Goal: Check status

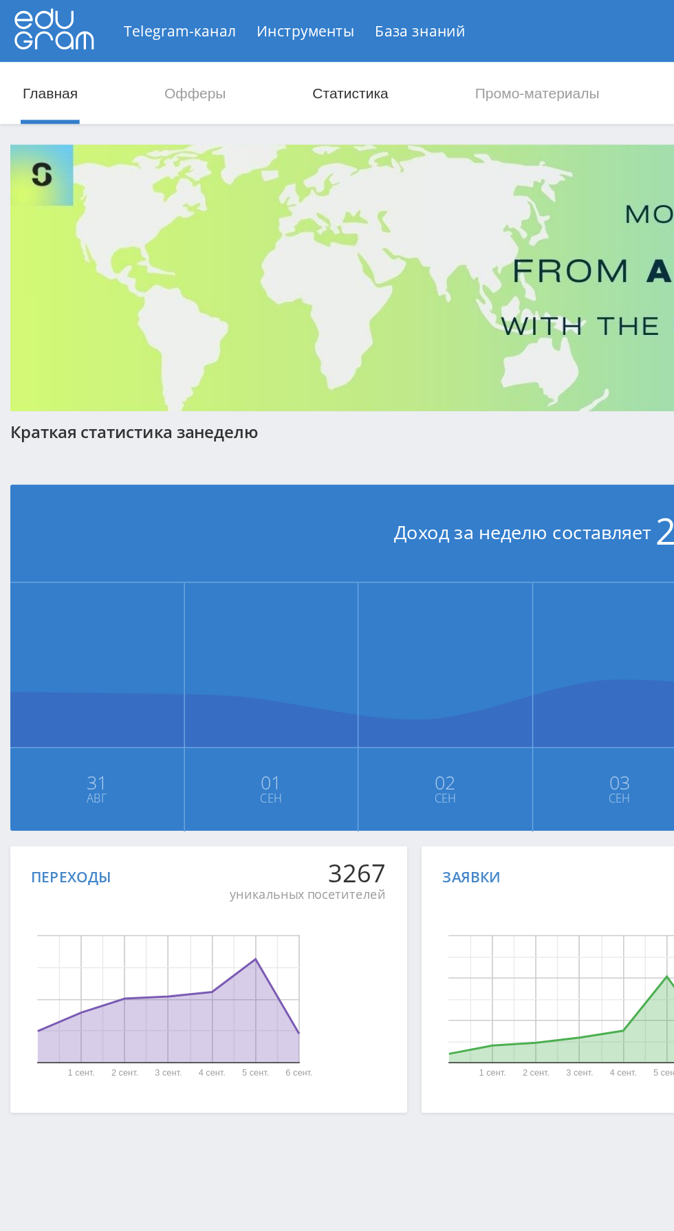
click at [248, 50] on link "Статистика" at bounding box center [233, 61] width 54 height 41
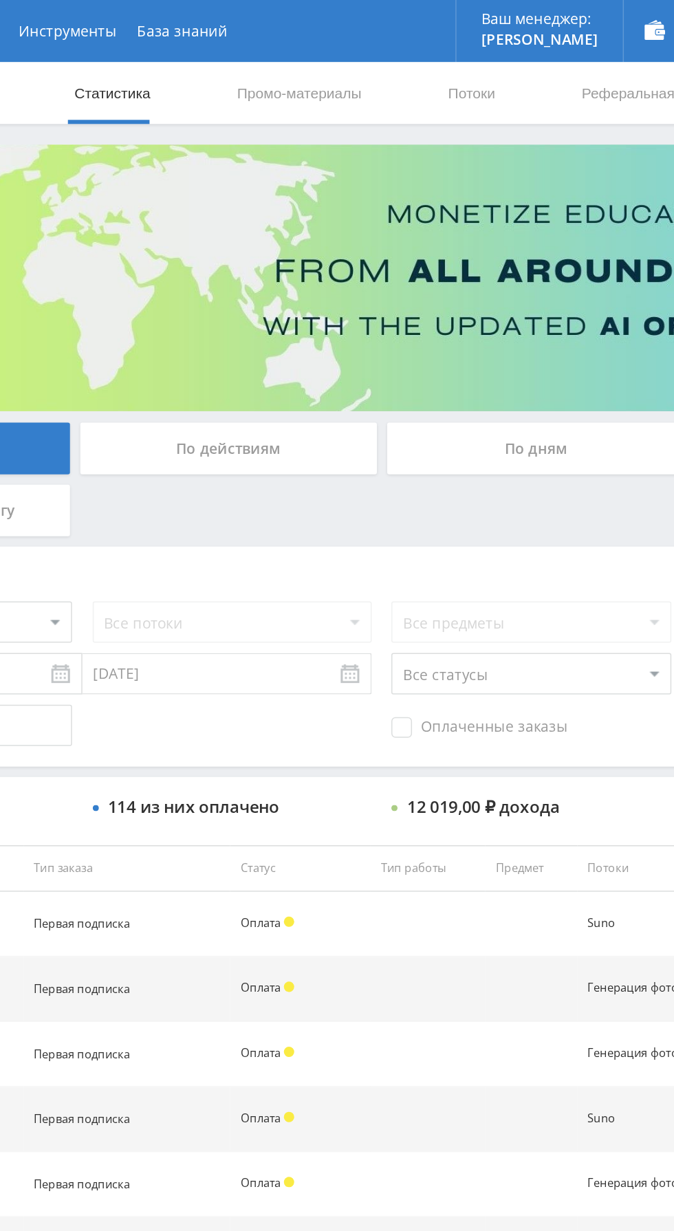
click at [528, 295] on div "По дням" at bounding box center [515, 298] width 198 height 34
click at [0, 0] on input "По дням" at bounding box center [0, 0] width 0 height 0
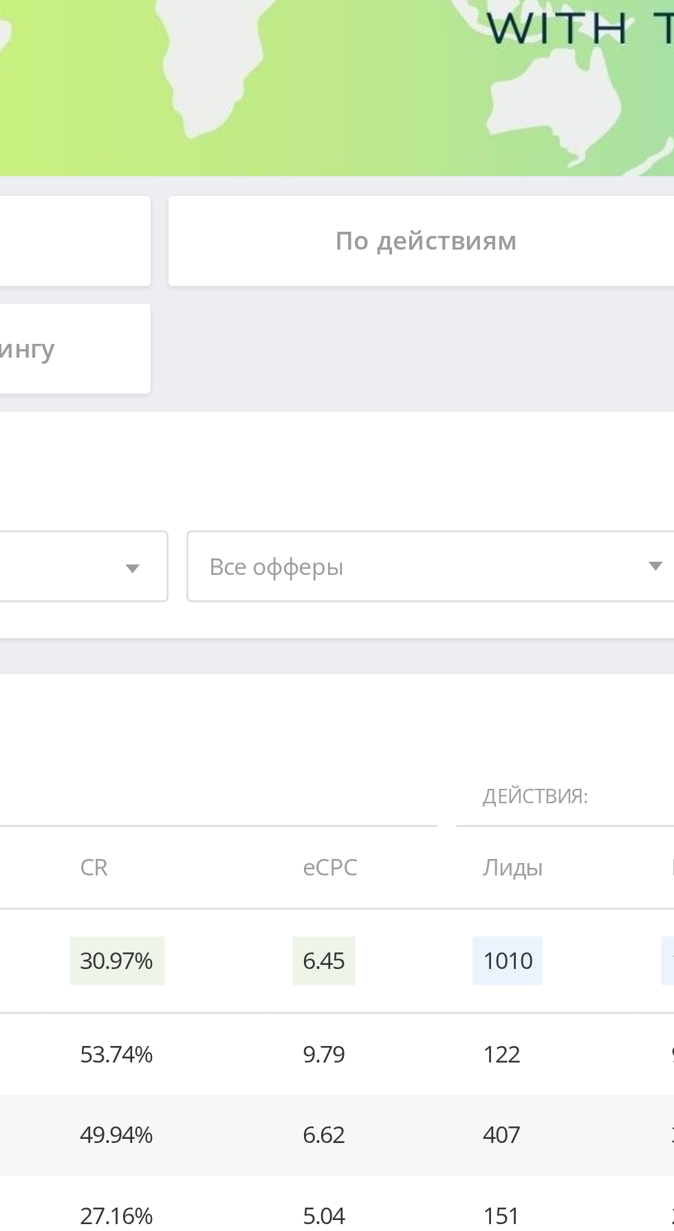
click at [314, 427] on span "Все офферы" at bounding box center [308, 423] width 161 height 26
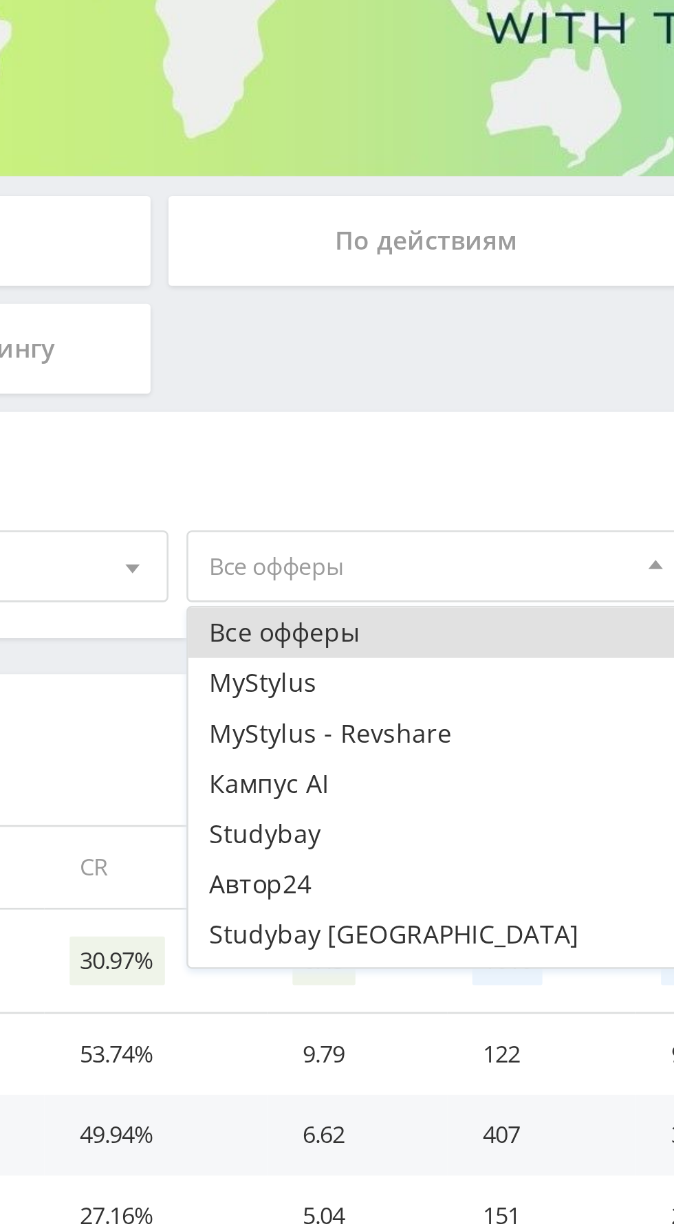
scroll to position [17, 0]
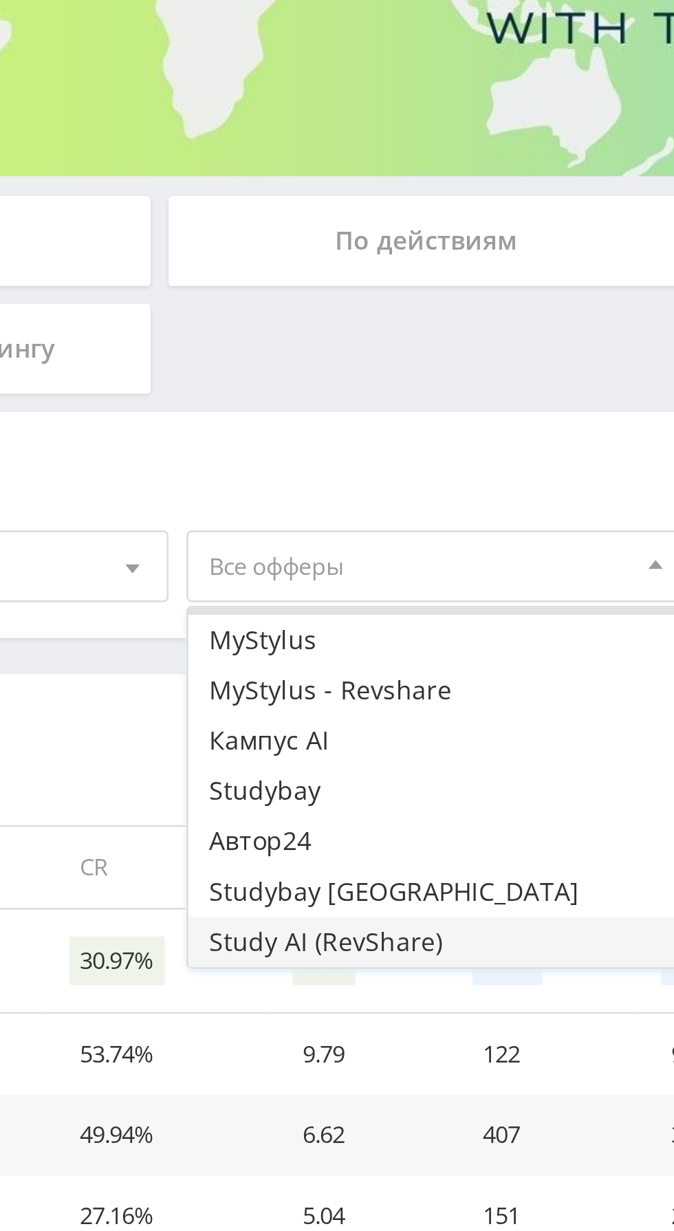
click at [290, 564] on button "Study AI (RevShare)" at bounding box center [314, 566] width 190 height 19
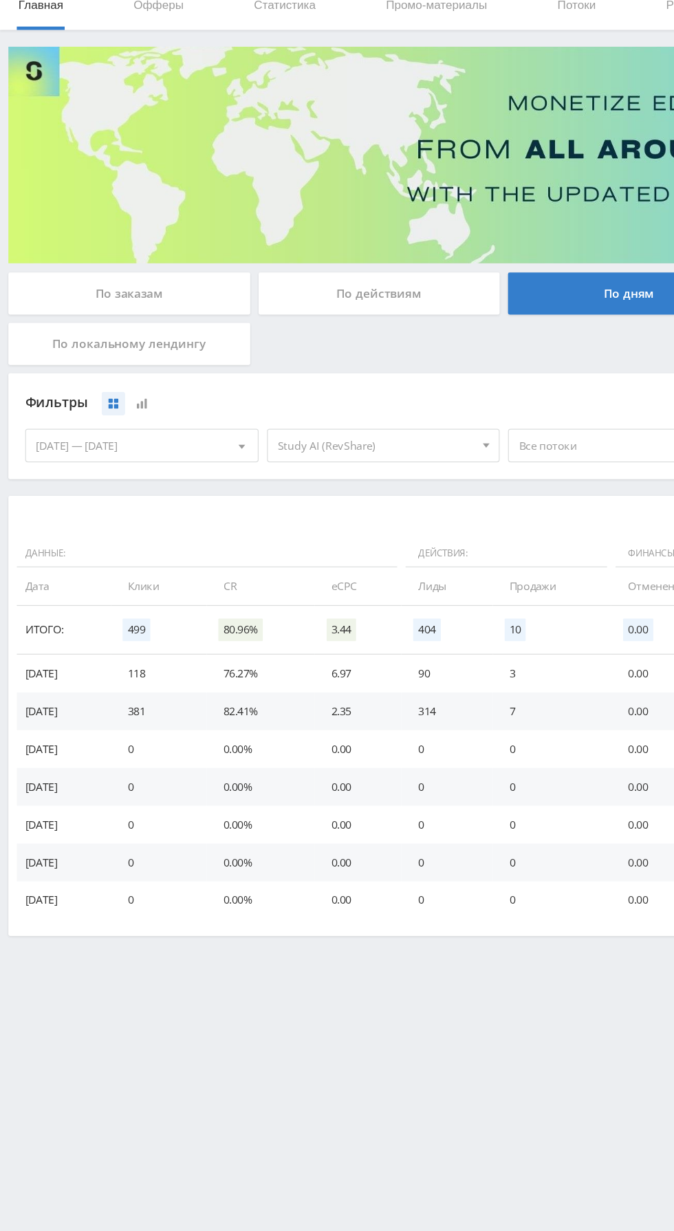
click at [111, 299] on div "По заказам" at bounding box center [106, 298] width 198 height 34
click at [0, 0] on input "По заказам" at bounding box center [0, 0] width 0 height 0
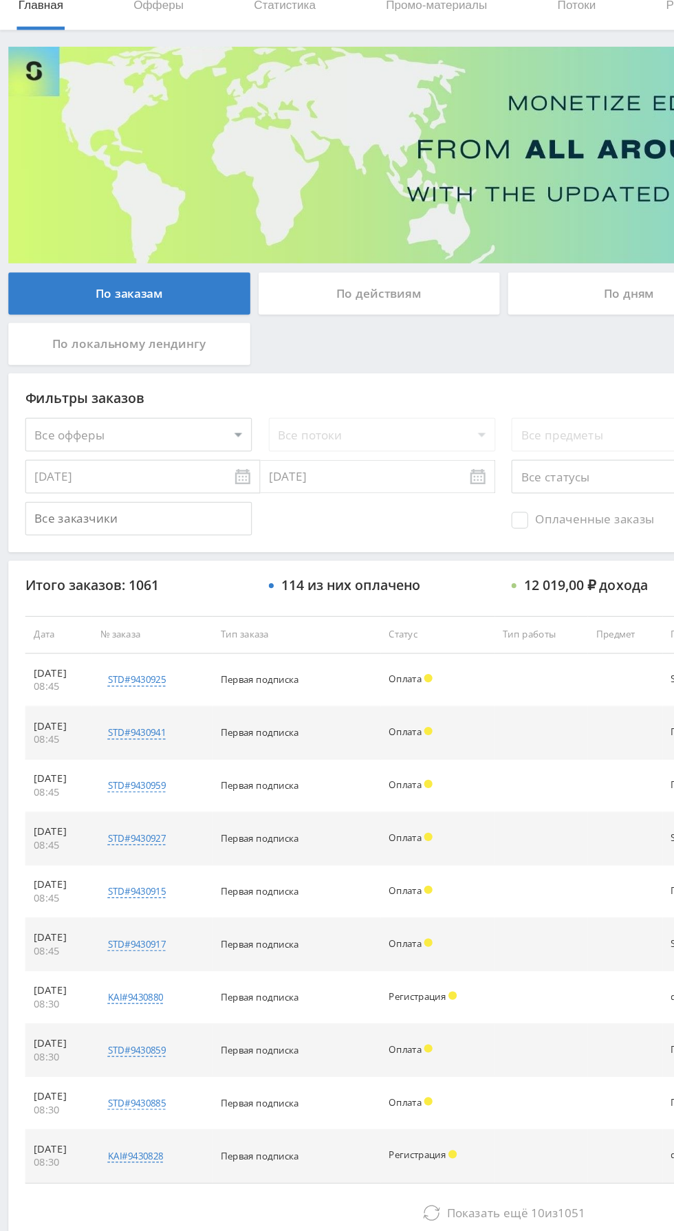
click at [146, 423] on select "Все офферы MyStylus MyStylus - Revshare Кампус AI Studybay Автор24 Studybay Bra…" at bounding box center [114, 414] width 186 height 28
select select "376"
click at [446, 488] on span "Оплаченные заказы" at bounding box center [477, 484] width 117 height 14
click at [0, 0] on input "Оплаченные заказы" at bounding box center [0, 0] width 0 height 0
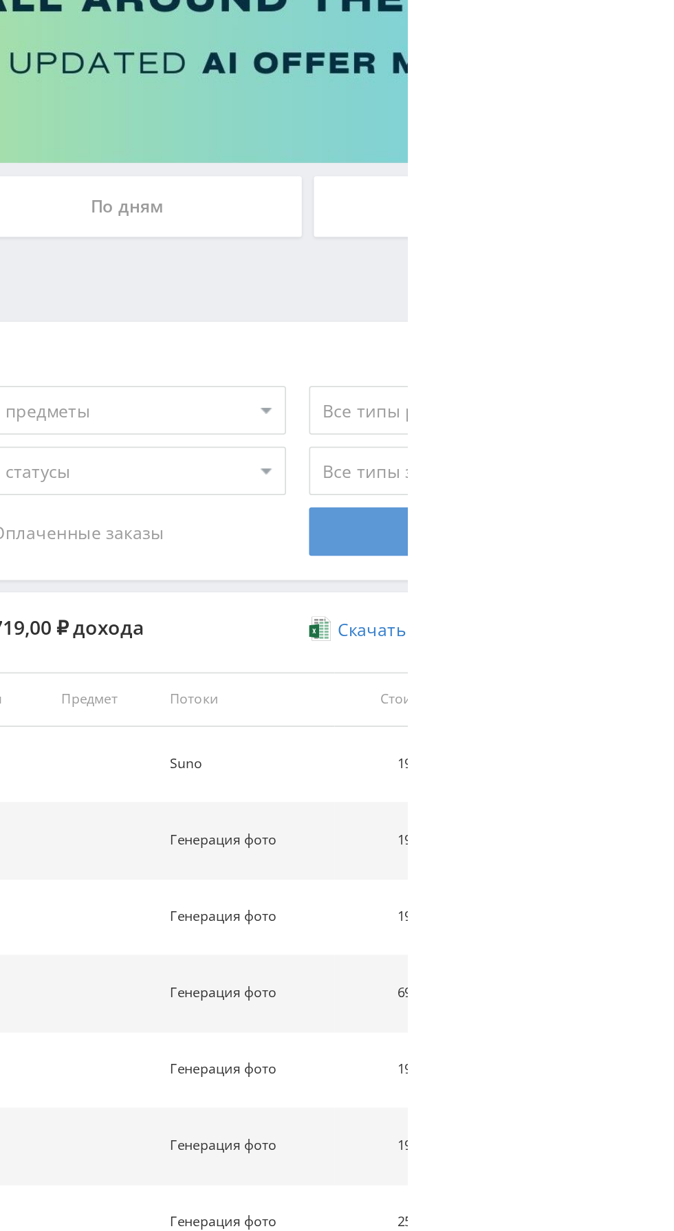
scroll to position [0, 0]
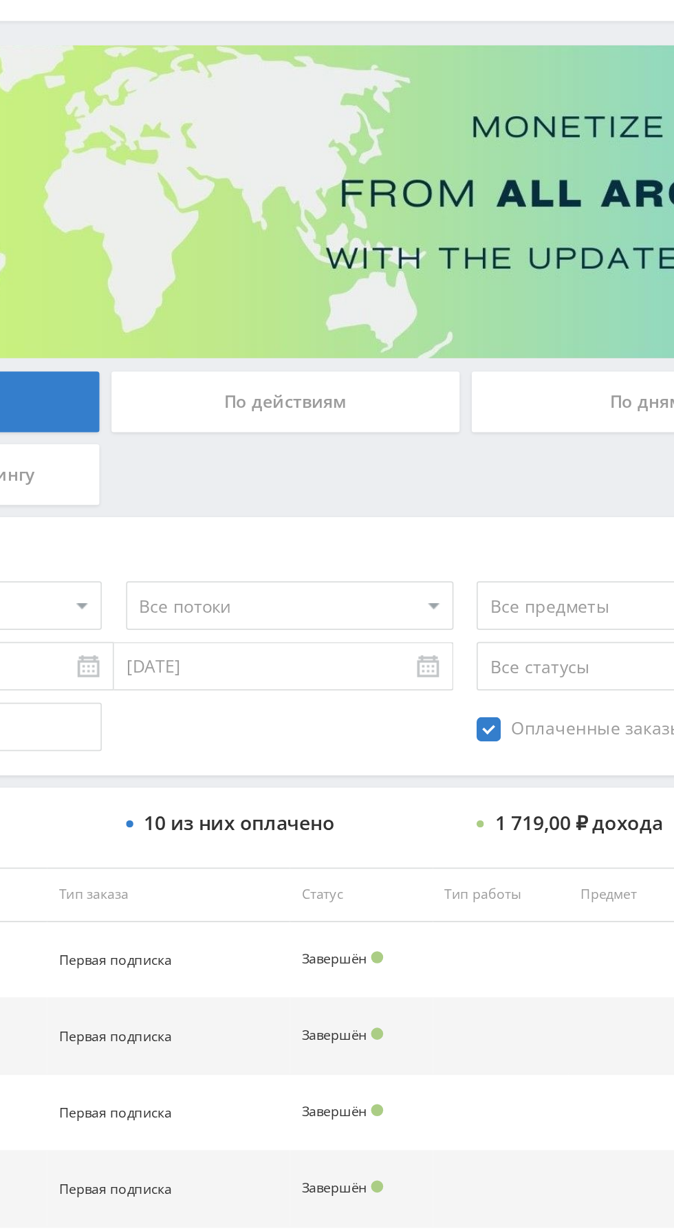
click at [361, 411] on select "Все потоки Suno ChatGPT5 Генерация видео Генерация фото Презентации New рефка П…" at bounding box center [313, 414] width 186 height 28
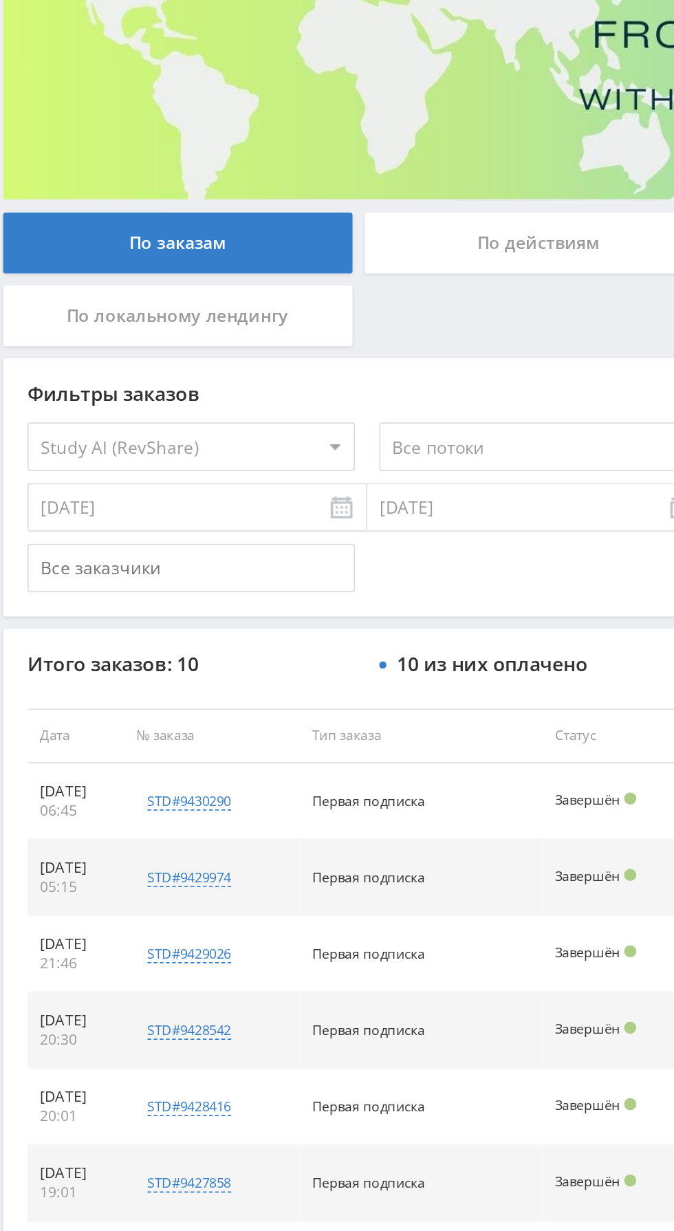
click at [319, 414] on select "Все потоки Suno ChatGPT5 Генерация видео Генерация фото Презентации New рефка П…" at bounding box center [313, 414] width 186 height 28
